Goal: Find specific page/section: Find specific page/section

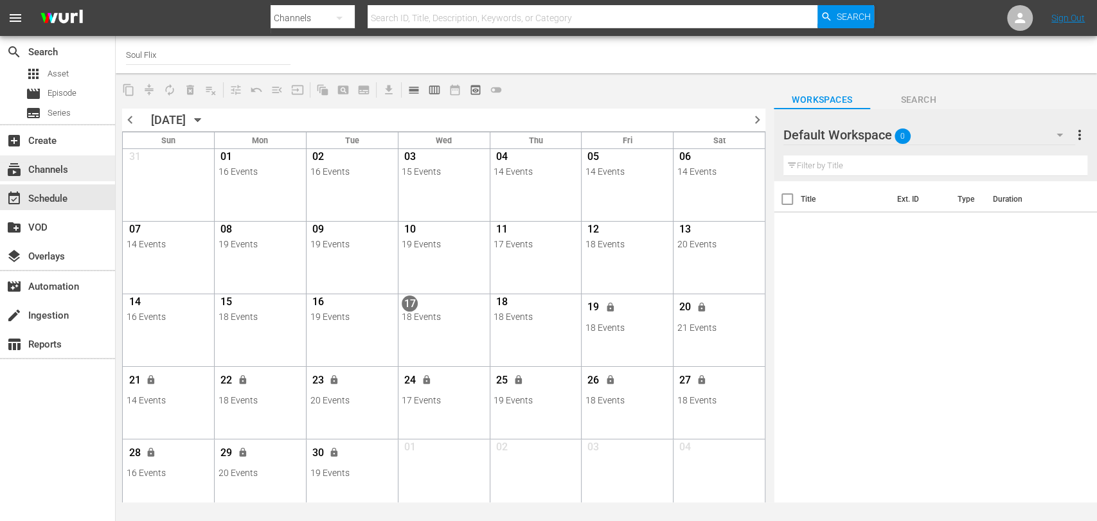
click at [44, 170] on div "subscriptions Channels" at bounding box center [36, 168] width 72 height 12
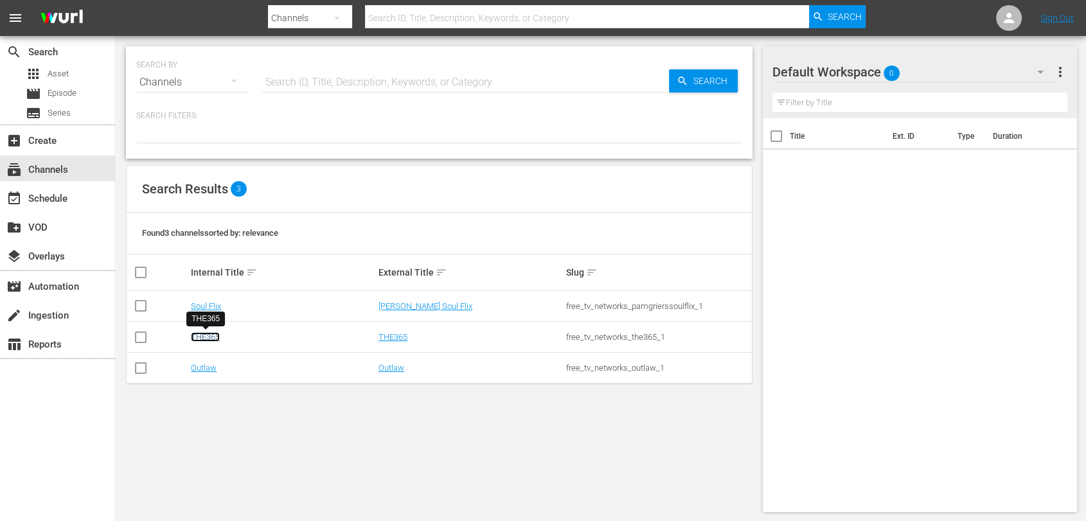
click at [197, 336] on link "THE365" at bounding box center [205, 337] width 29 height 10
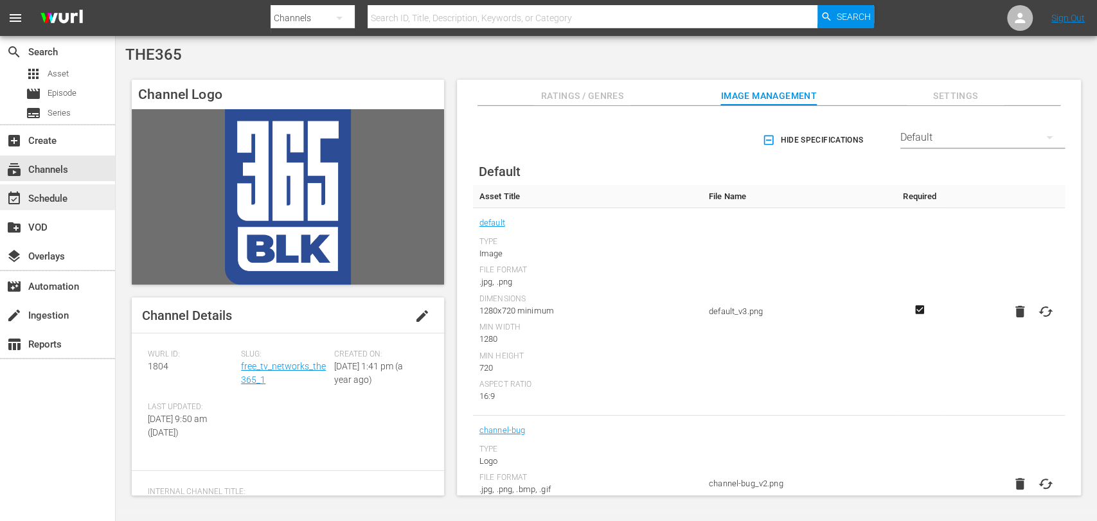
click at [49, 201] on div "event_available Schedule" at bounding box center [36, 197] width 72 height 12
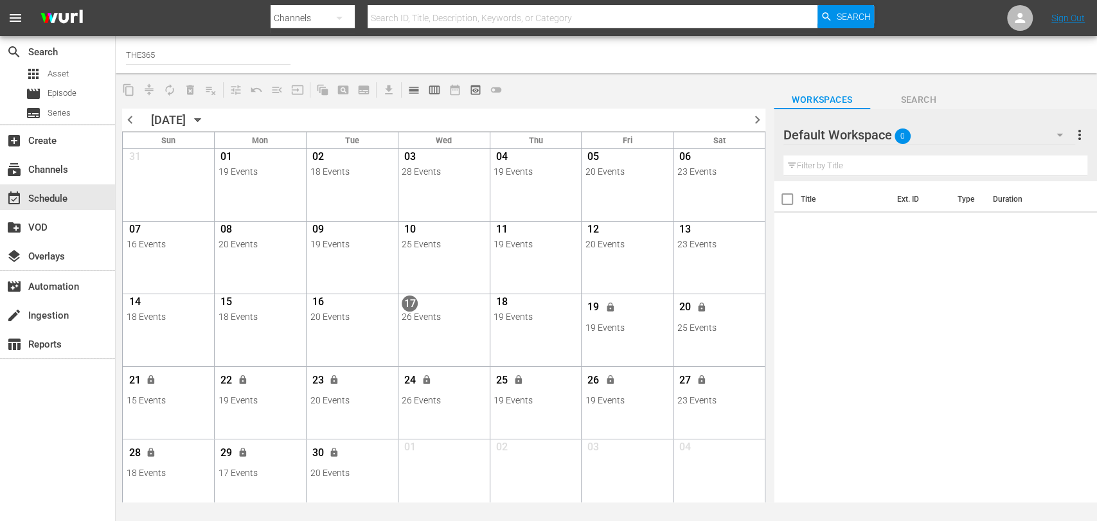
click at [762, 119] on span "chevron_right" at bounding box center [758, 120] width 16 height 16
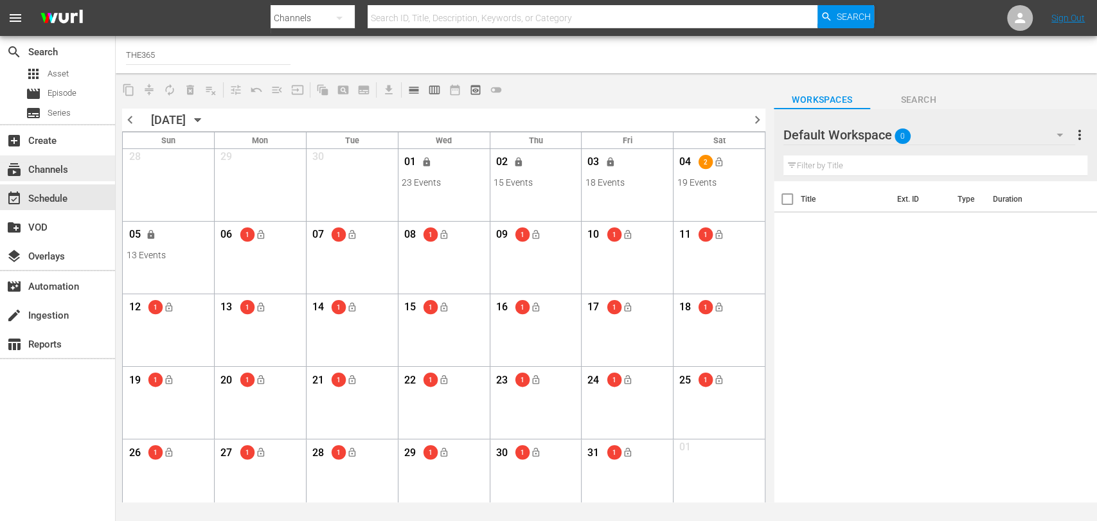
click at [67, 174] on div "subscriptions Channels" at bounding box center [36, 168] width 72 height 12
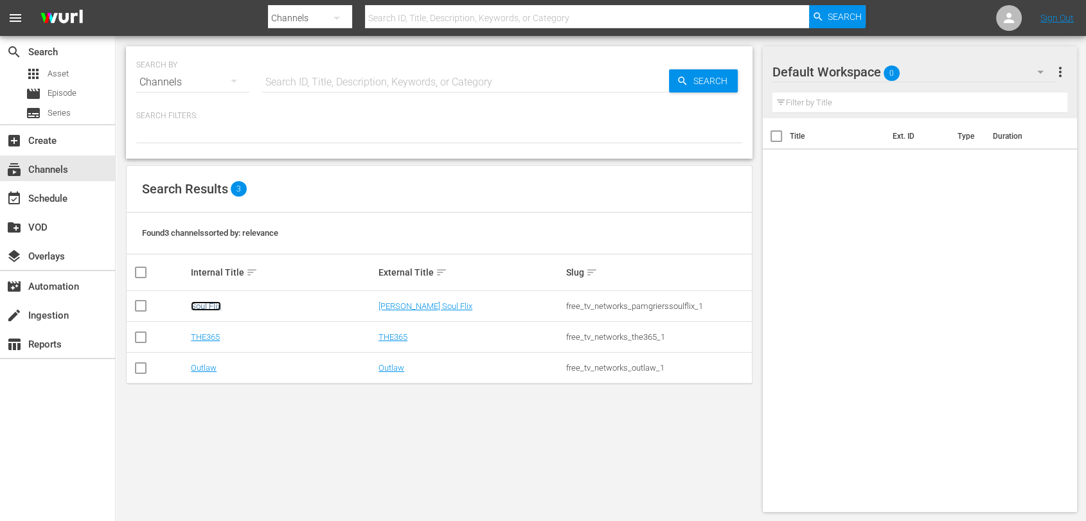
click at [216, 307] on link "Soul Flix" at bounding box center [206, 306] width 30 height 10
